Goal: Transaction & Acquisition: Purchase product/service

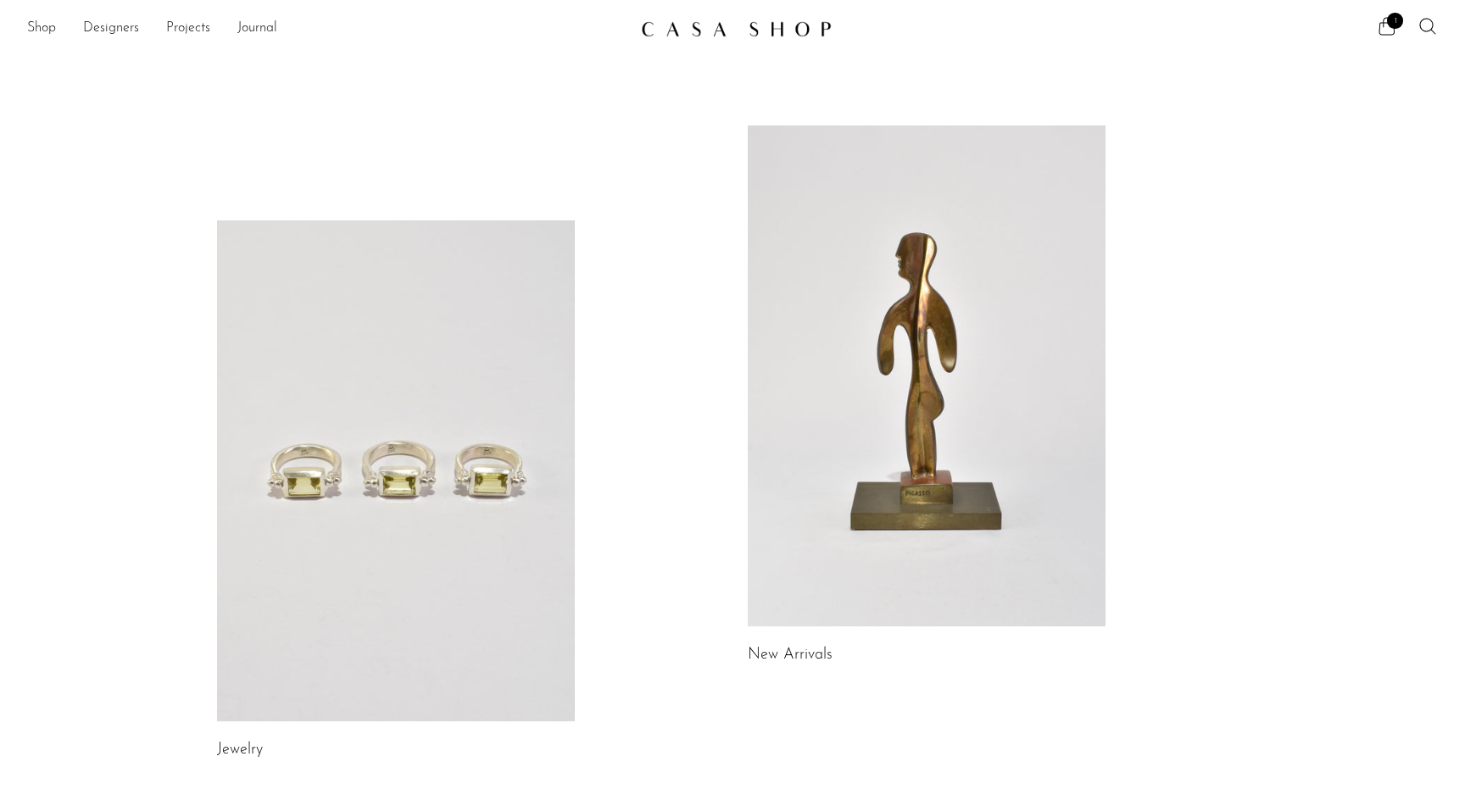
click at [334, 453] on link at bounding box center [396, 471] width 358 height 501
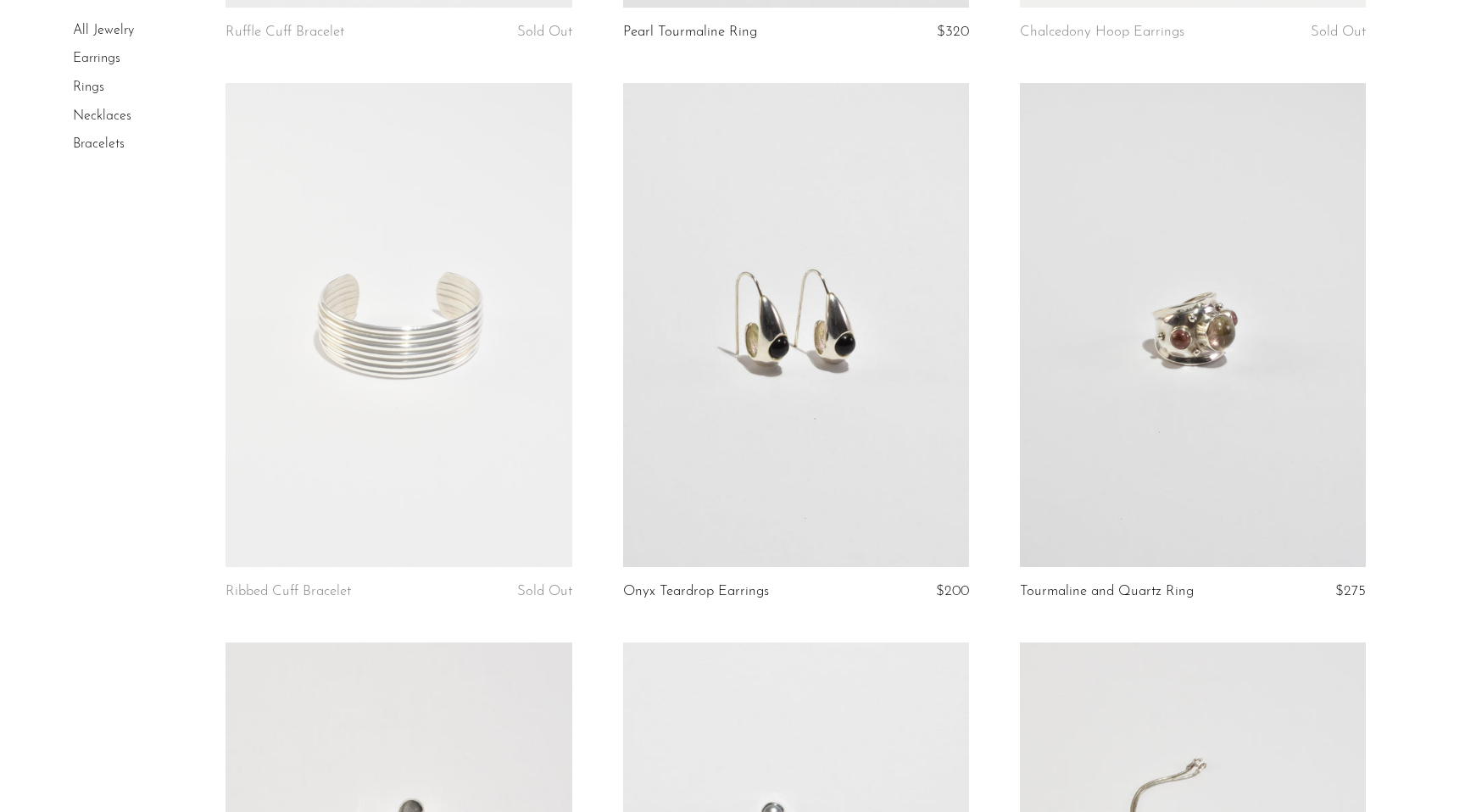
scroll to position [5580, 0]
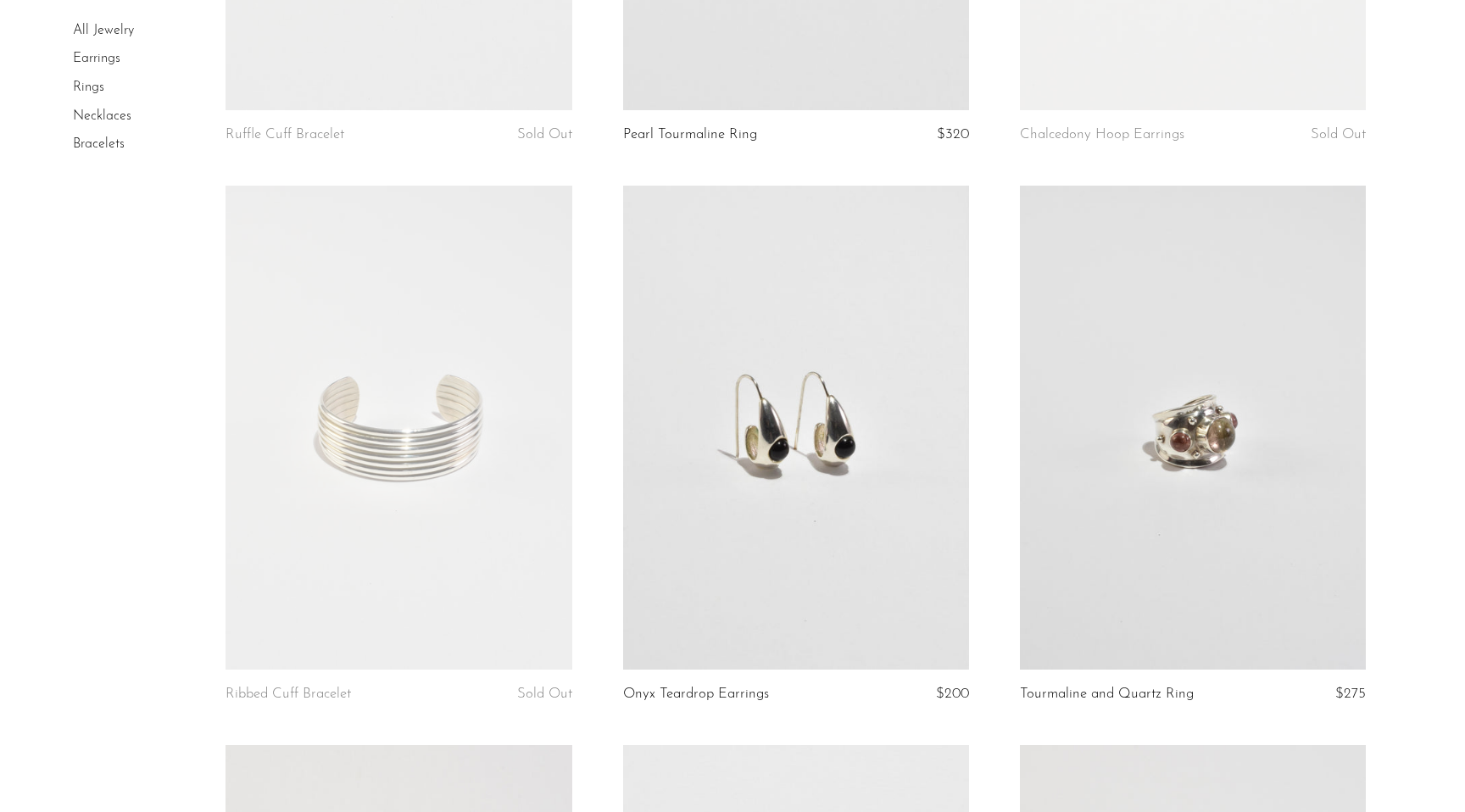
click at [744, 436] on link at bounding box center [796, 428] width 346 height 484
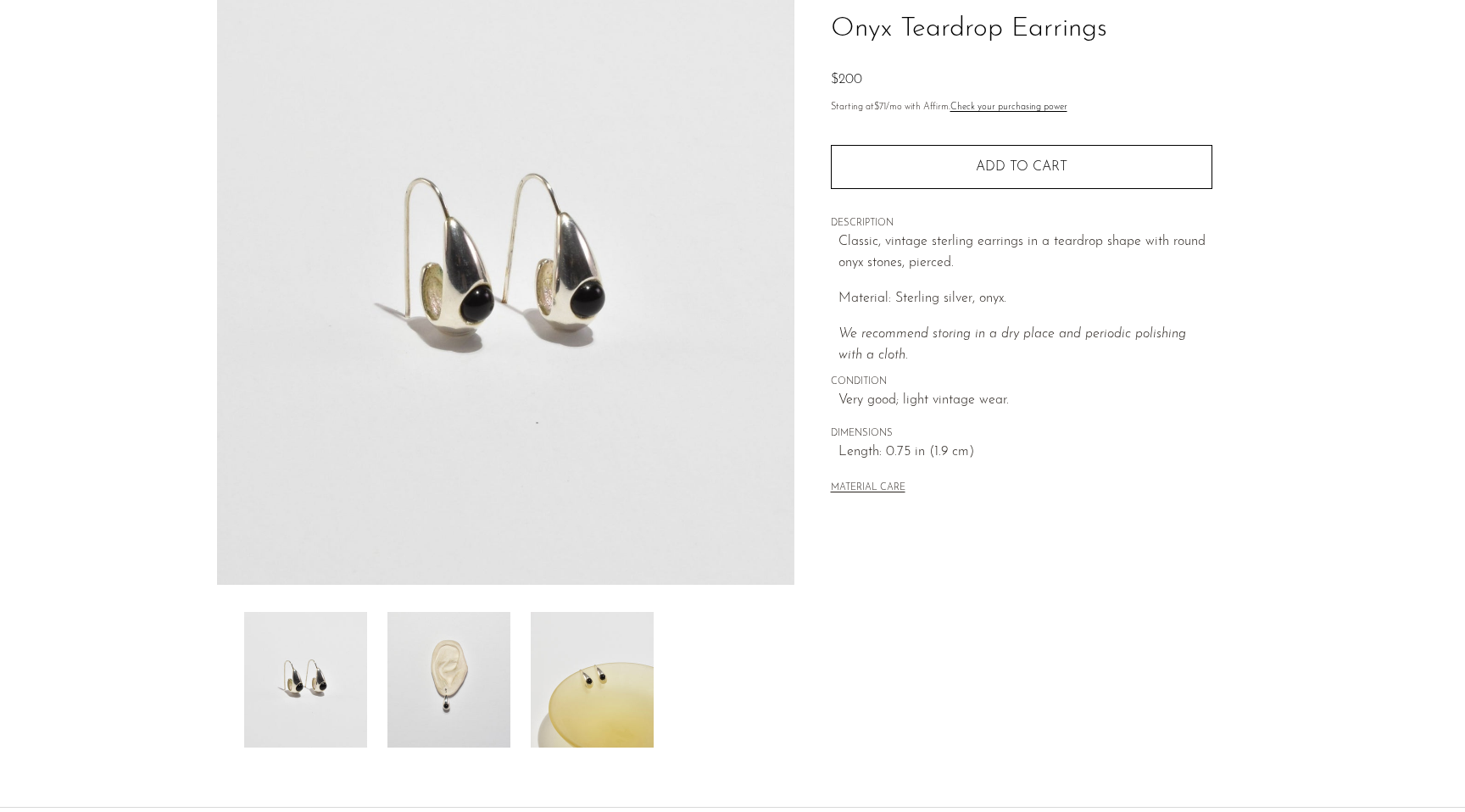
scroll to position [260, 0]
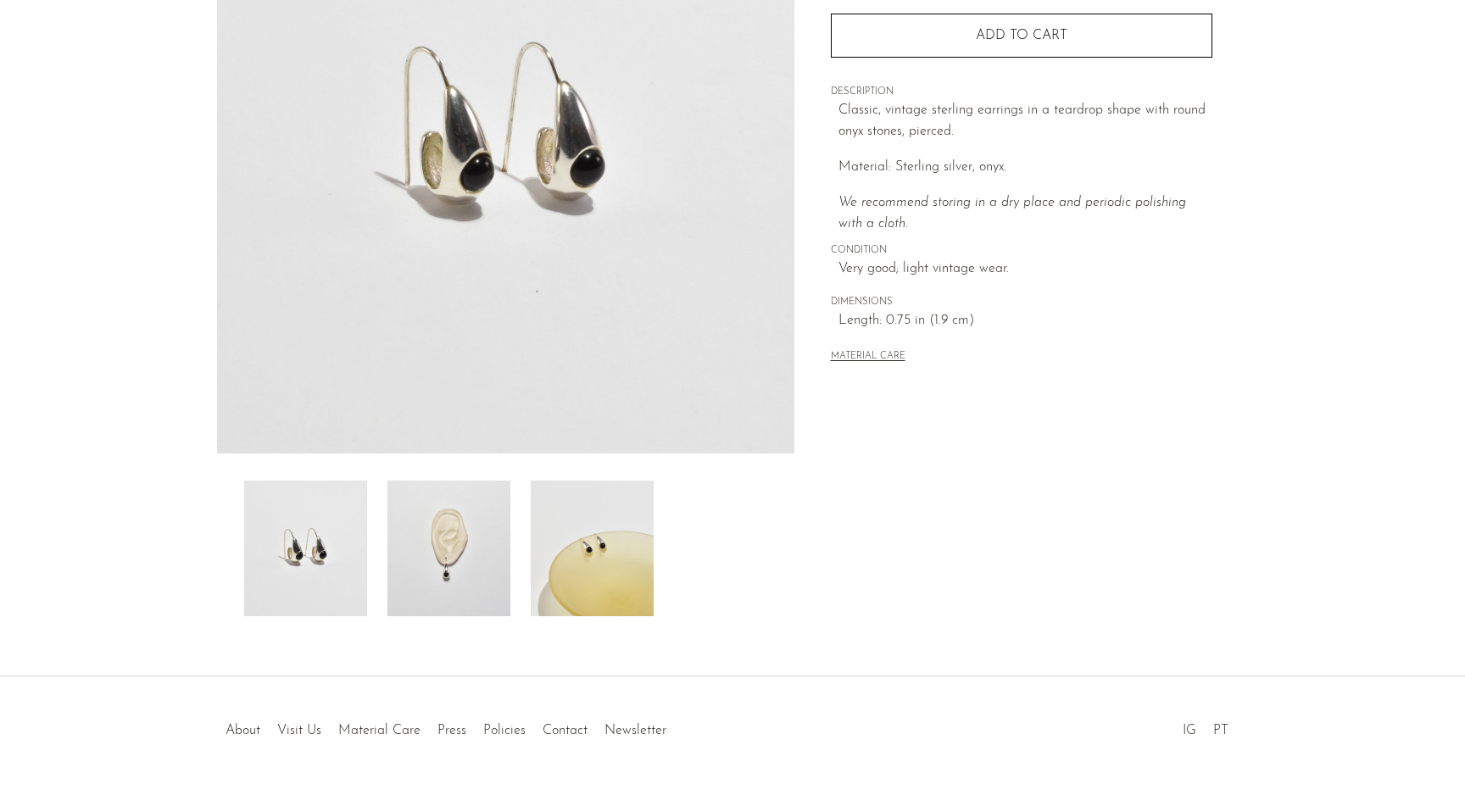
click at [455, 580] on img at bounding box center [448, 548] width 123 height 136
